Goal: Find specific page/section: Find specific page/section

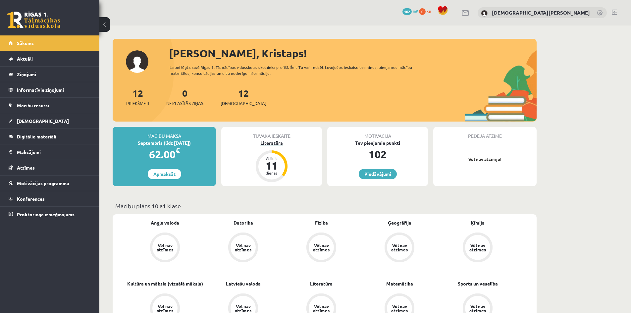
click at [277, 143] on div "Literatūra" at bounding box center [271, 142] width 101 height 7
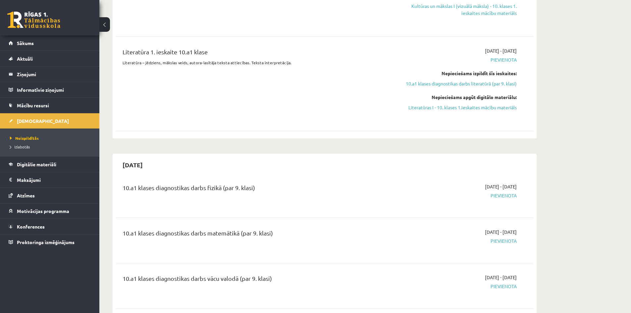
scroll to position [894, 0]
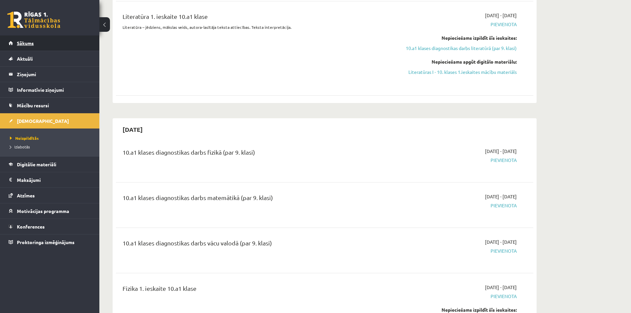
click at [52, 42] on link "Sākums" at bounding box center [50, 42] width 82 height 15
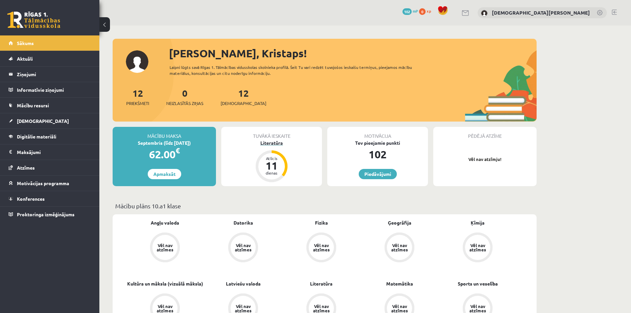
click at [274, 141] on div "Literatūra" at bounding box center [271, 142] width 101 height 7
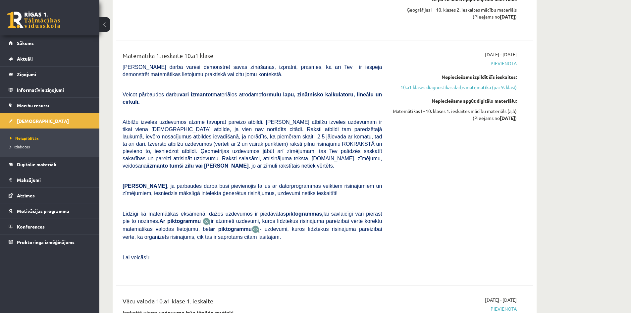
scroll to position [1291, 0]
